Goal: Navigation & Orientation: Find specific page/section

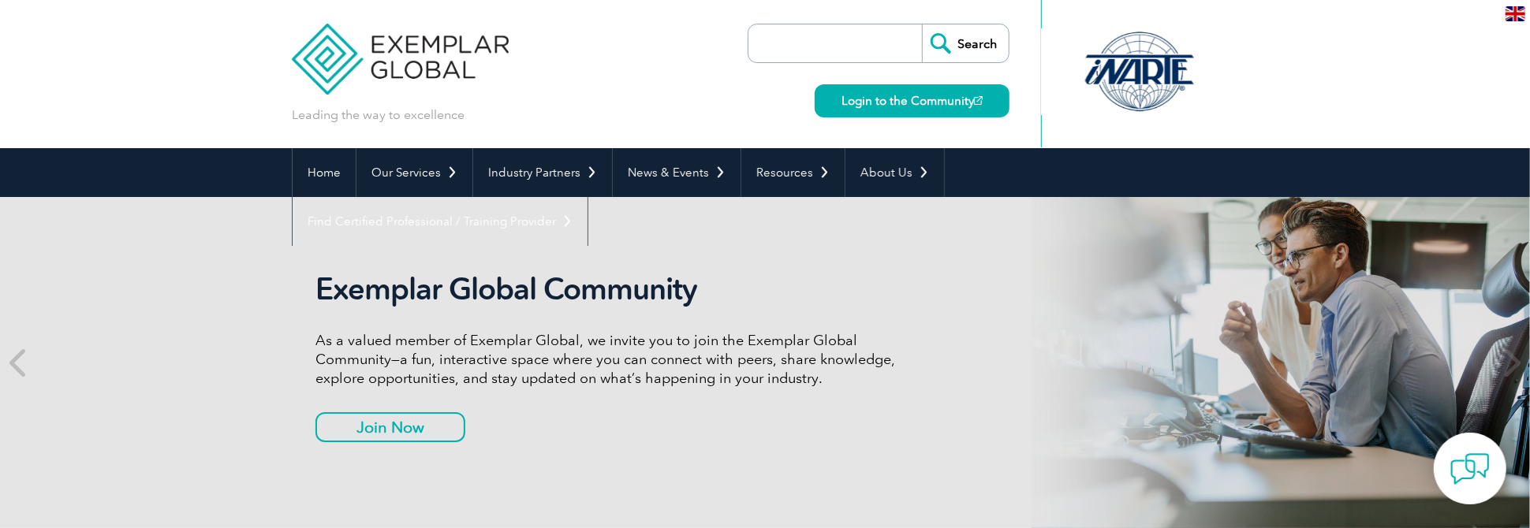
click at [909, 96] on link "Login to the Community" at bounding box center [912, 100] width 195 height 33
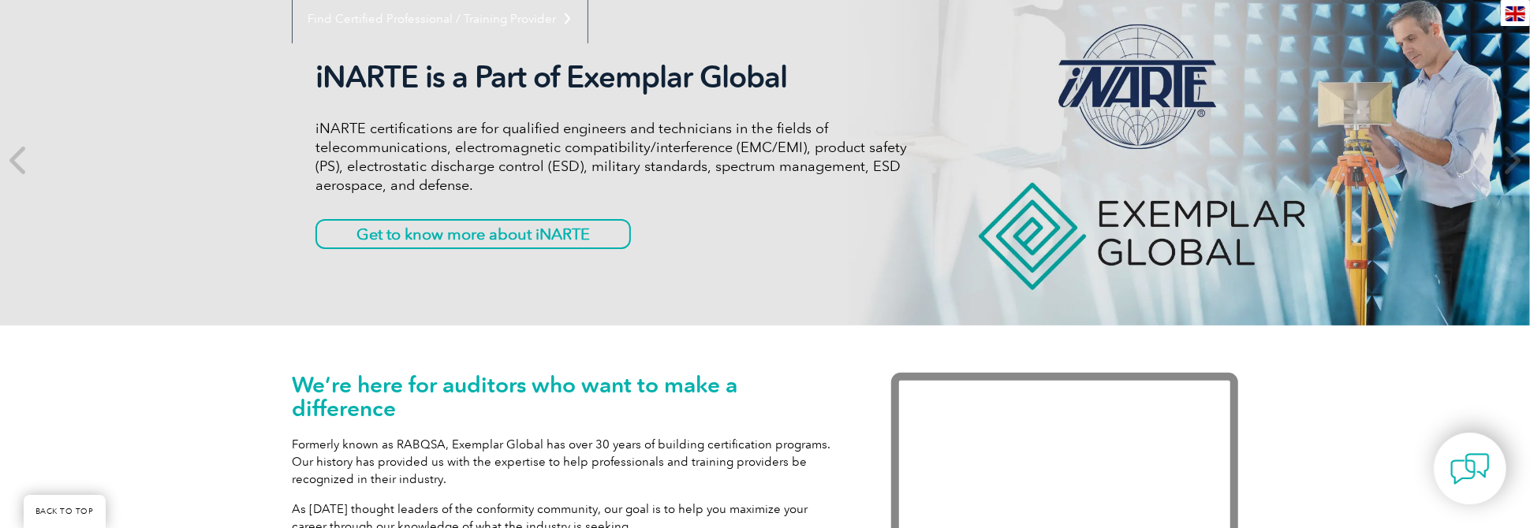
scroll to position [315, 0]
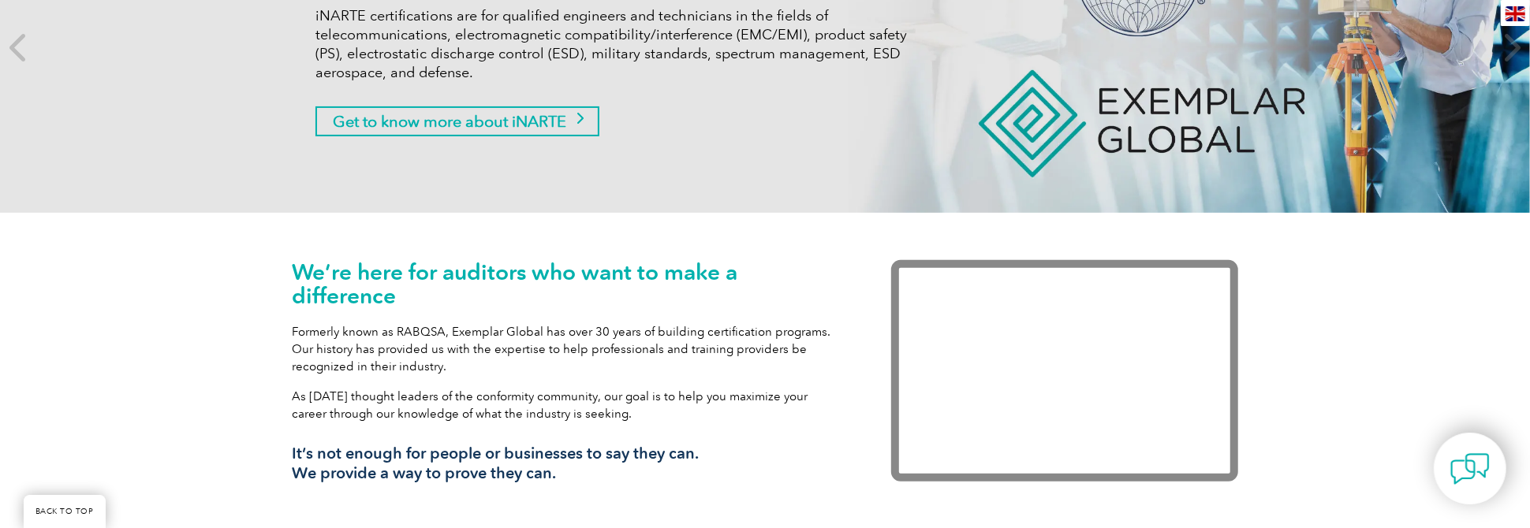
click at [503, 121] on link "Get to know more about iNARTE" at bounding box center [457, 121] width 284 height 30
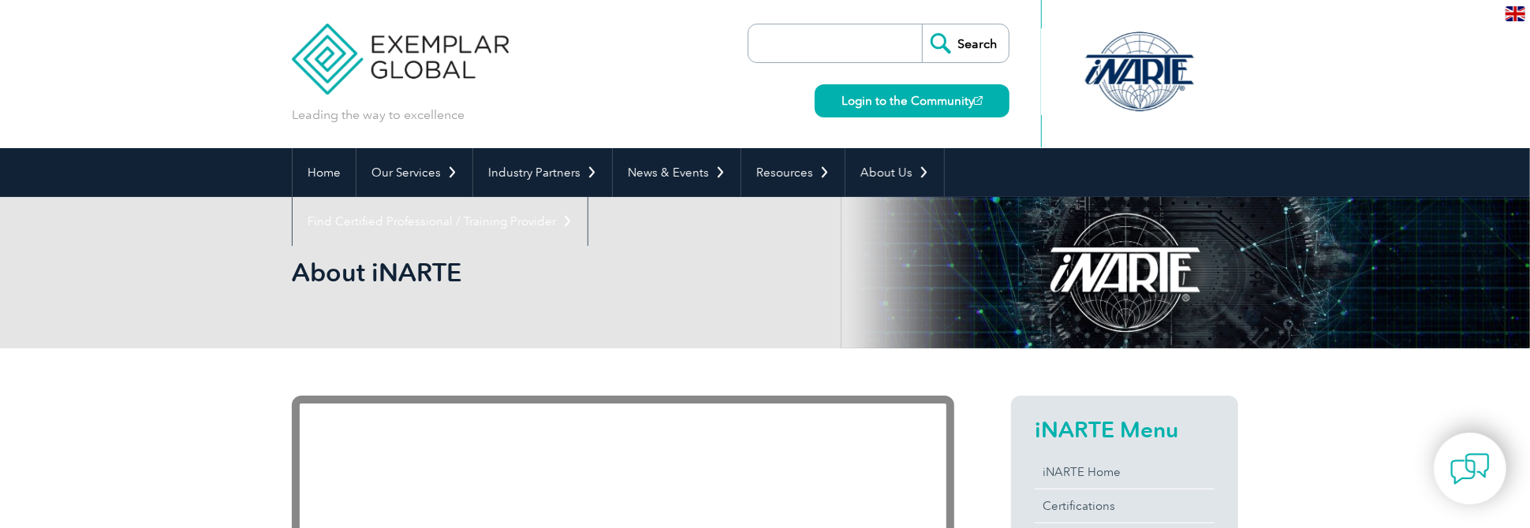
click at [1129, 68] on div at bounding box center [1140, 71] width 157 height 87
click at [1518, 13] on img at bounding box center [1516, 13] width 20 height 15
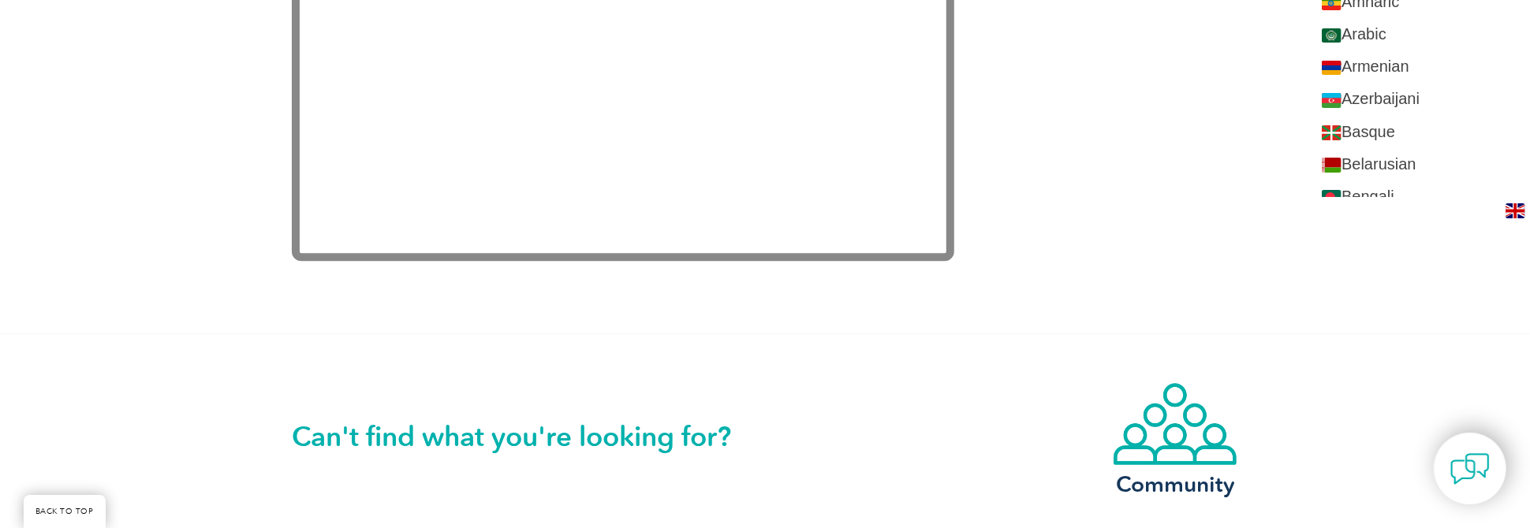
scroll to position [2997, 0]
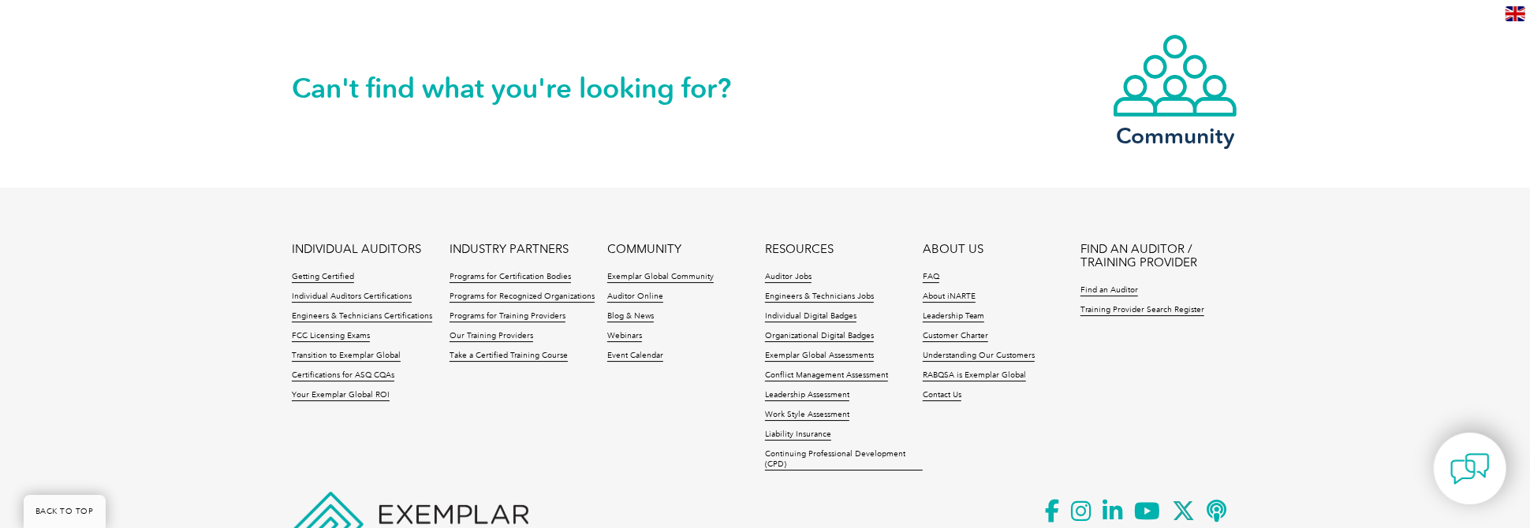
scroll to position [3788, 0]
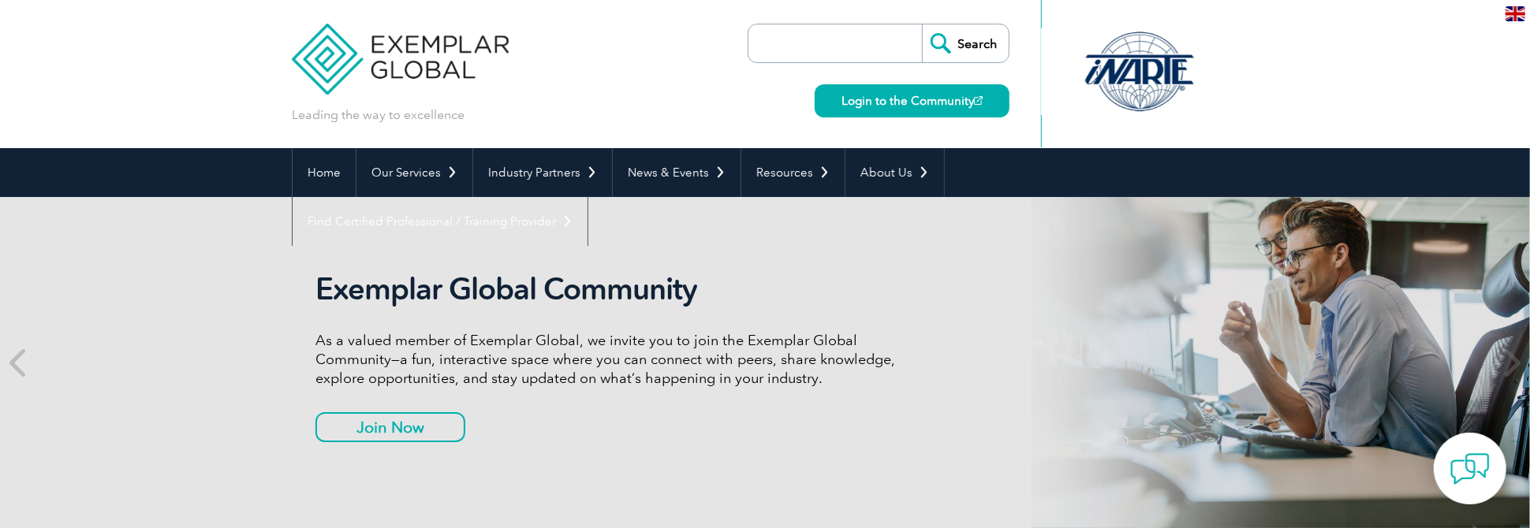
click at [849, 38] on input "search" at bounding box center [839, 43] width 166 height 38
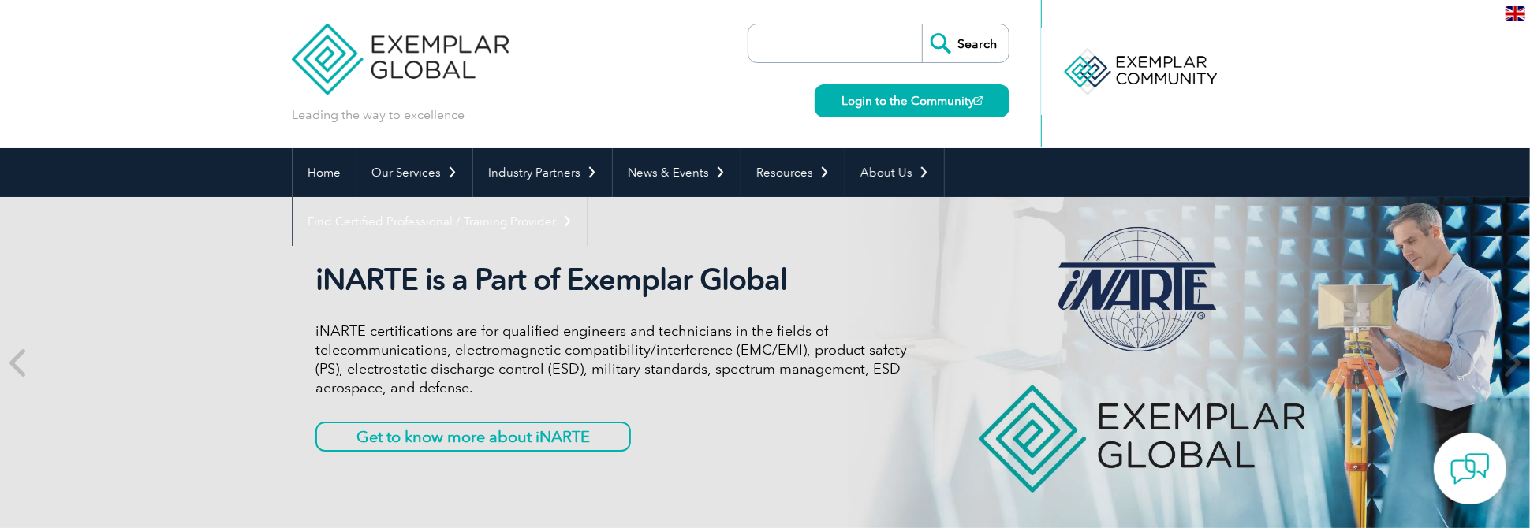
click at [1152, 78] on div at bounding box center [1140, 71] width 157 height 87
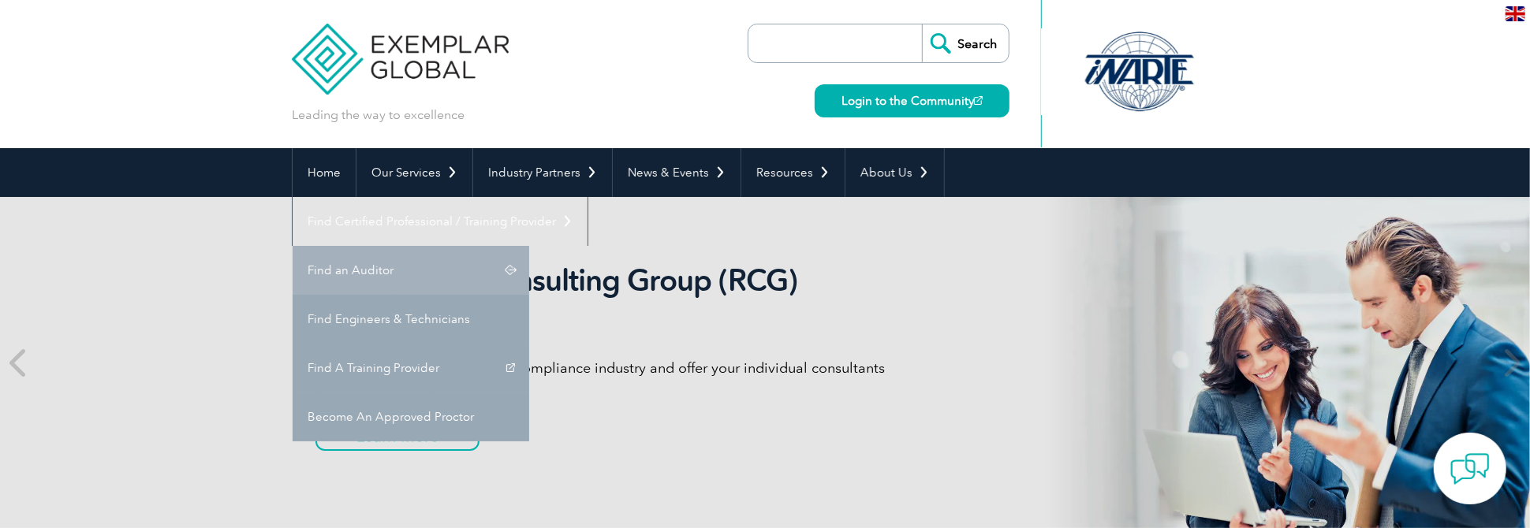
click at [529, 246] on link "Find an Auditor" at bounding box center [411, 270] width 237 height 49
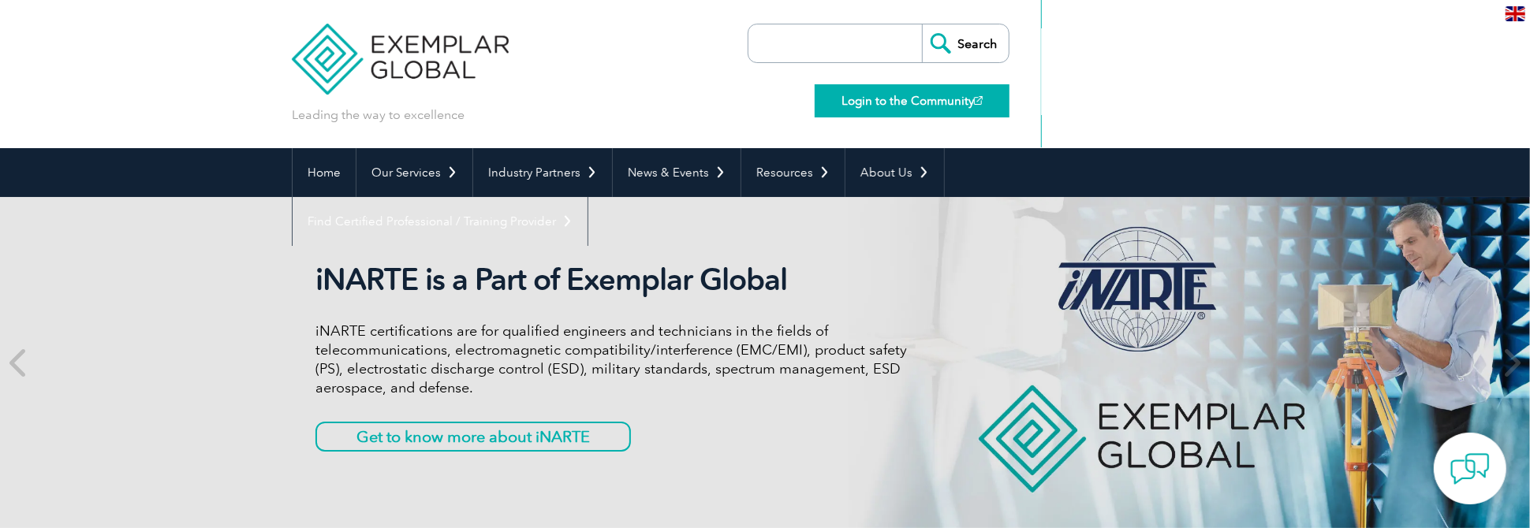
click at [905, 95] on link "Login to the Community" at bounding box center [912, 100] width 195 height 33
